Goal: Task Accomplishment & Management: Use online tool/utility

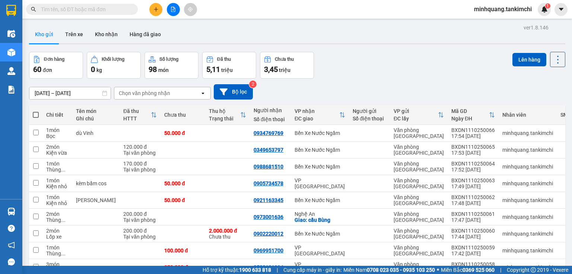
drag, startPoint x: 0, startPoint y: 0, endPoint x: 80, endPoint y: 6, distance: 80.3
click at [80, 6] on span at bounding box center [82, 9] width 112 height 11
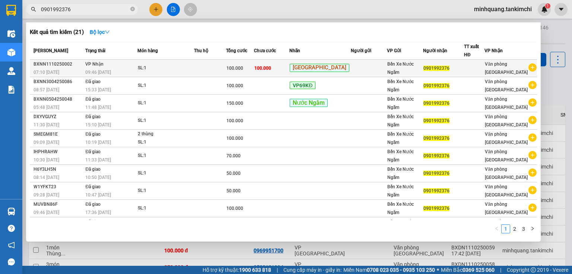
type input "0901992376"
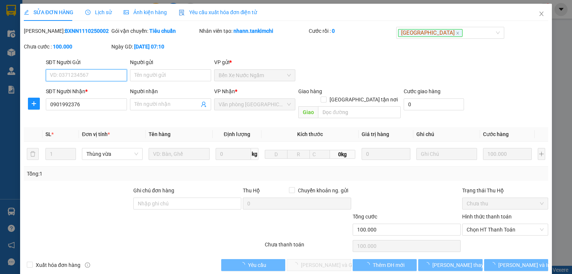
type input "0901992376"
type input "100.000"
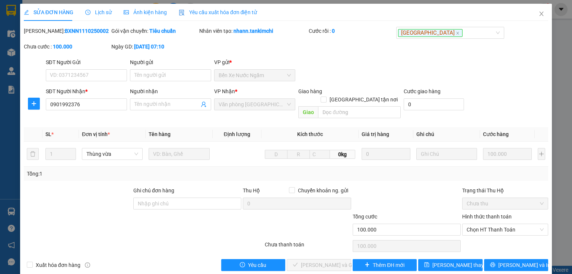
click at [102, 15] on span "Lịch sử" at bounding box center [98, 12] width 26 height 6
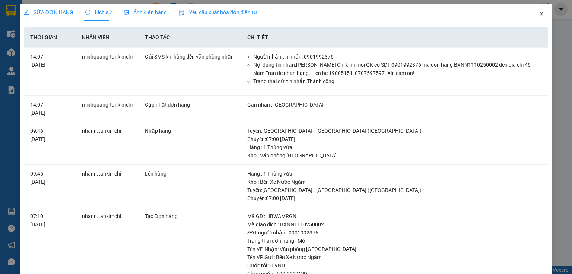
click at [540, 15] on icon "close" at bounding box center [542, 14] width 6 height 6
